Goal: Task Accomplishment & Management: Manage account settings

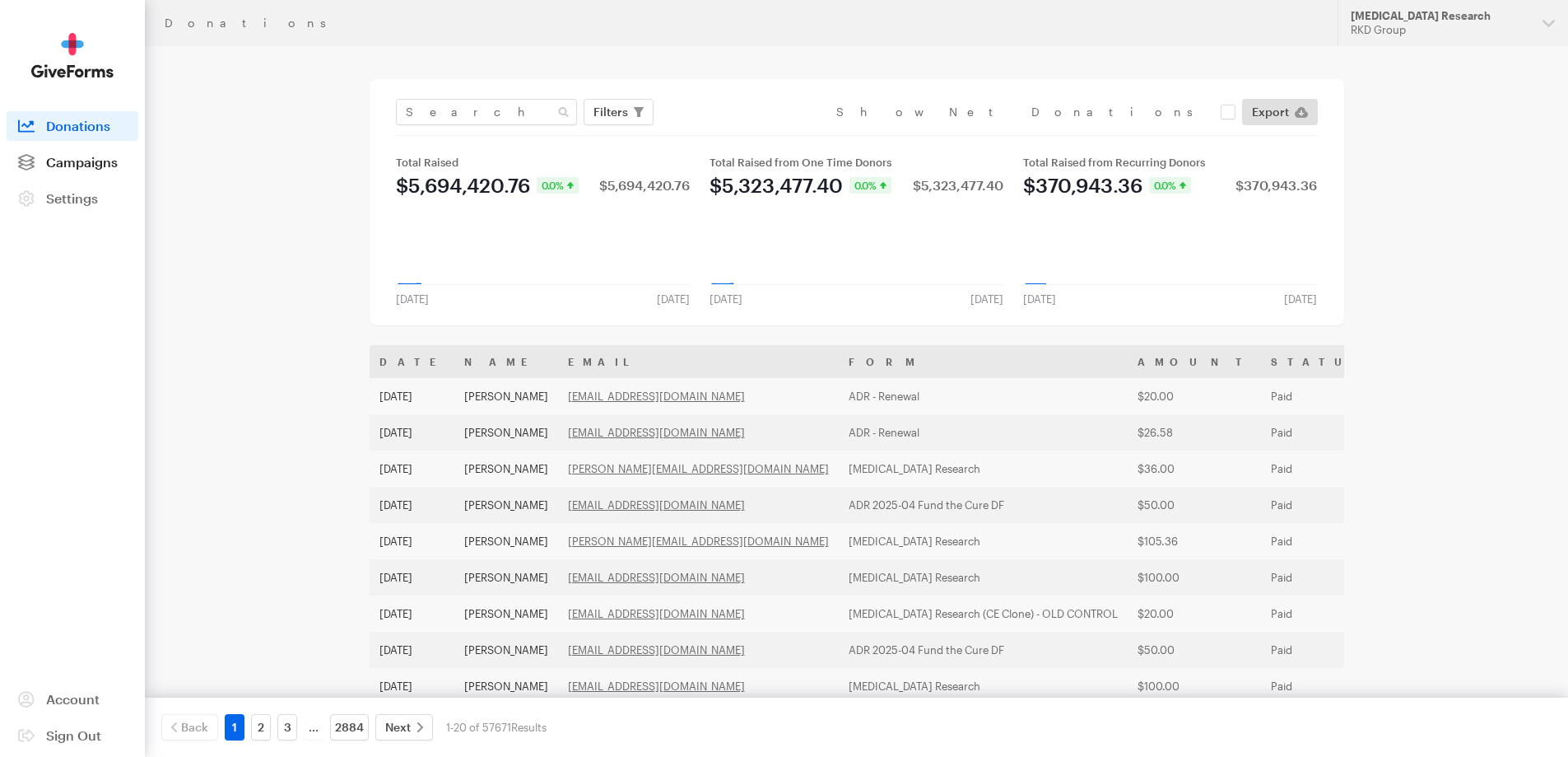
click at [61, 156] on span "Campaigns" at bounding box center [81, 161] width 71 height 15
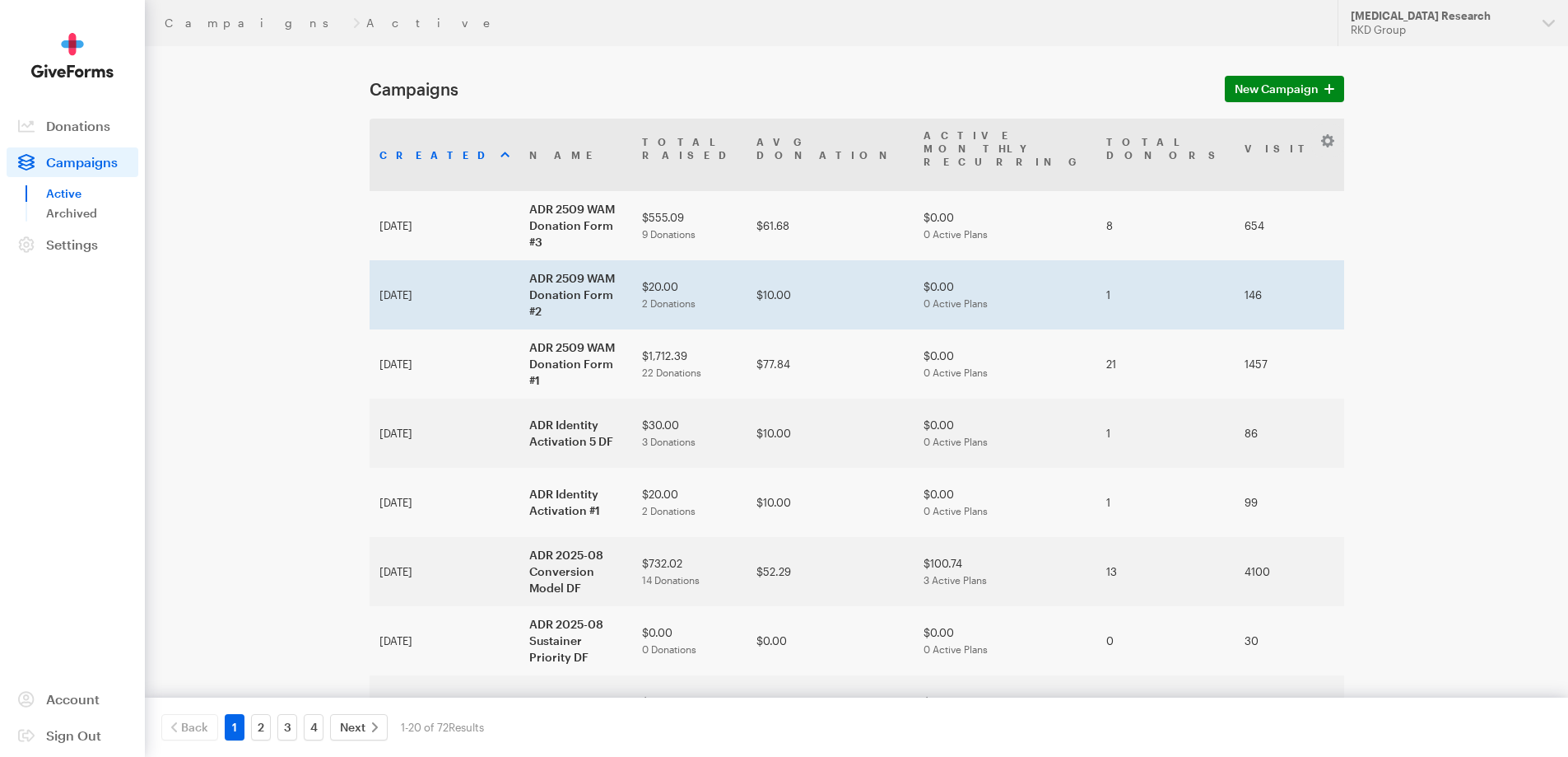
click at [520, 276] on td "ADR 2509 WAM Donation Form #2" at bounding box center [576, 294] width 112 height 70
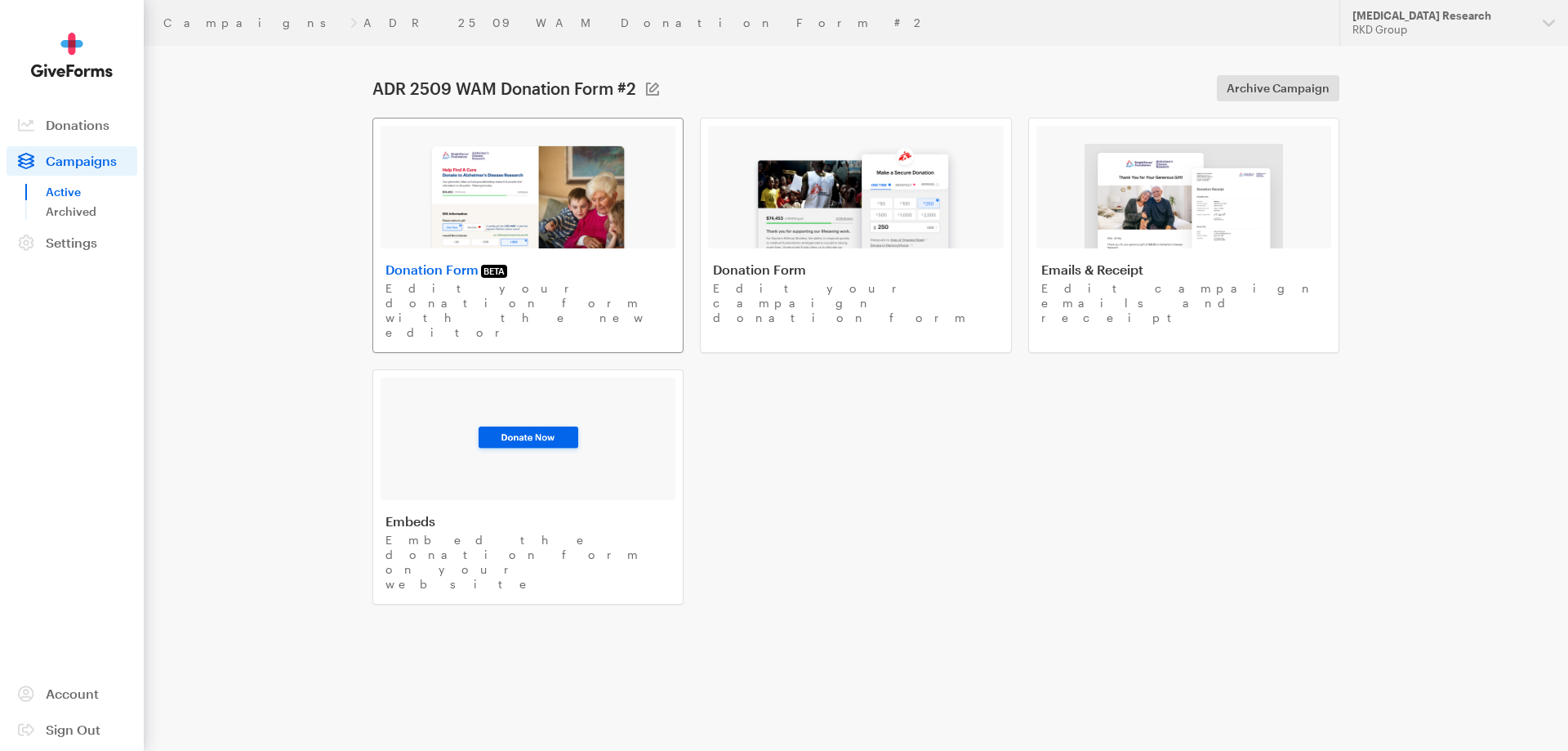
click at [508, 253] on link "Donation Form BETA Edit your donation form with the new editor" at bounding box center [529, 235] width 312 height 235
